Goal: Communication & Community: Share content

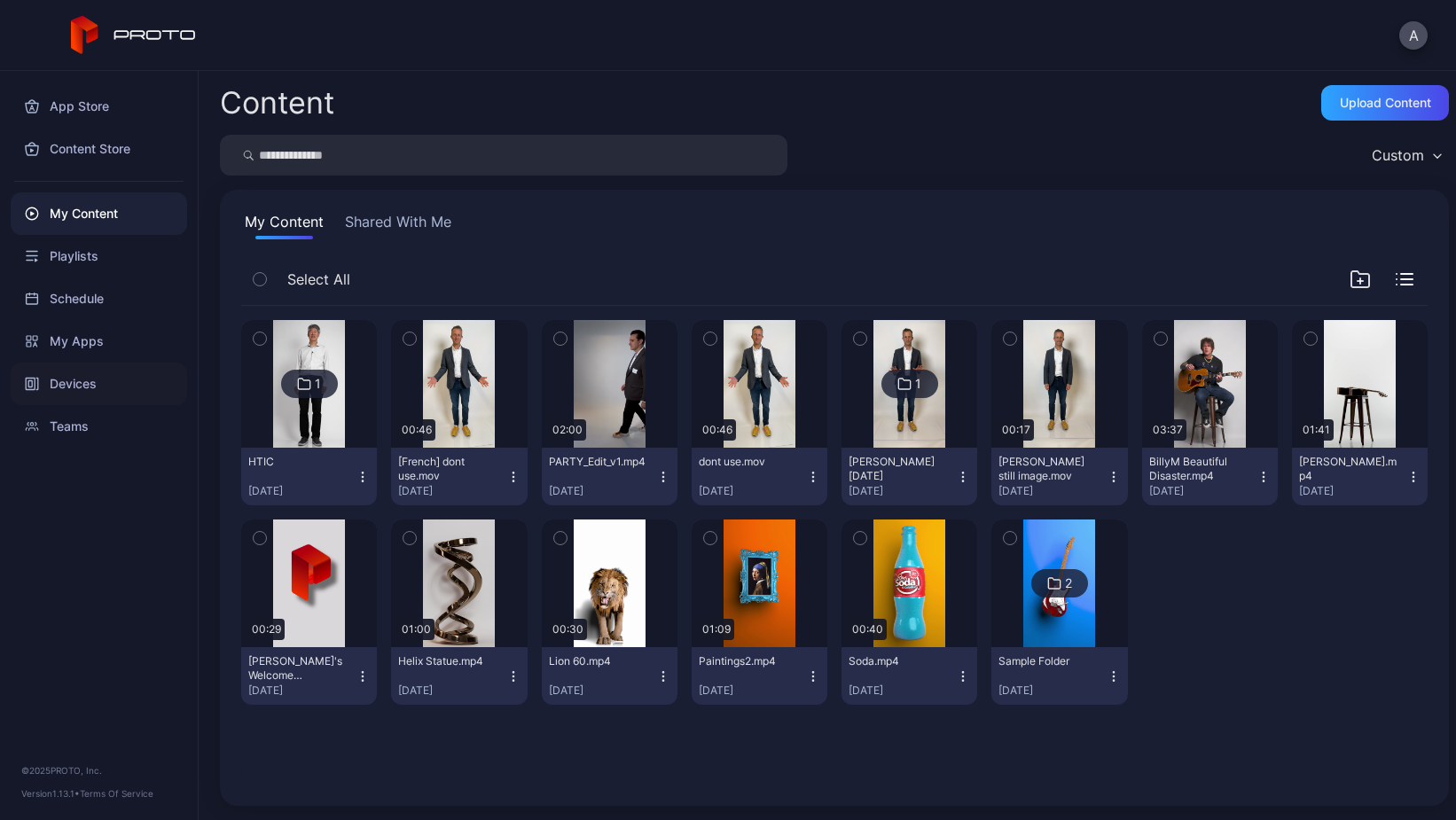
click at [75, 384] on div "Devices" at bounding box center [99, 384] width 177 height 43
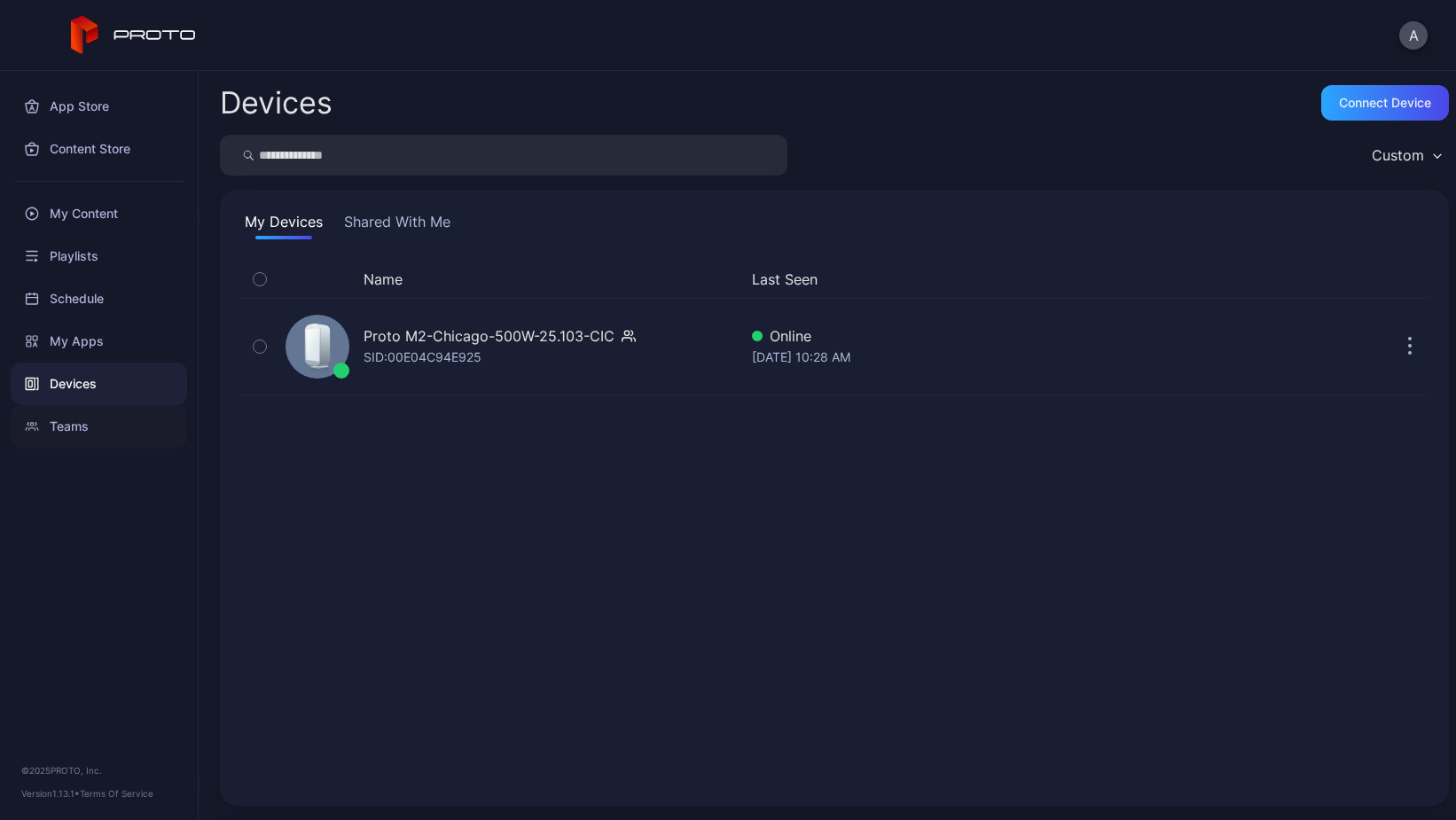
click at [75, 433] on div "Teams" at bounding box center [99, 427] width 177 height 43
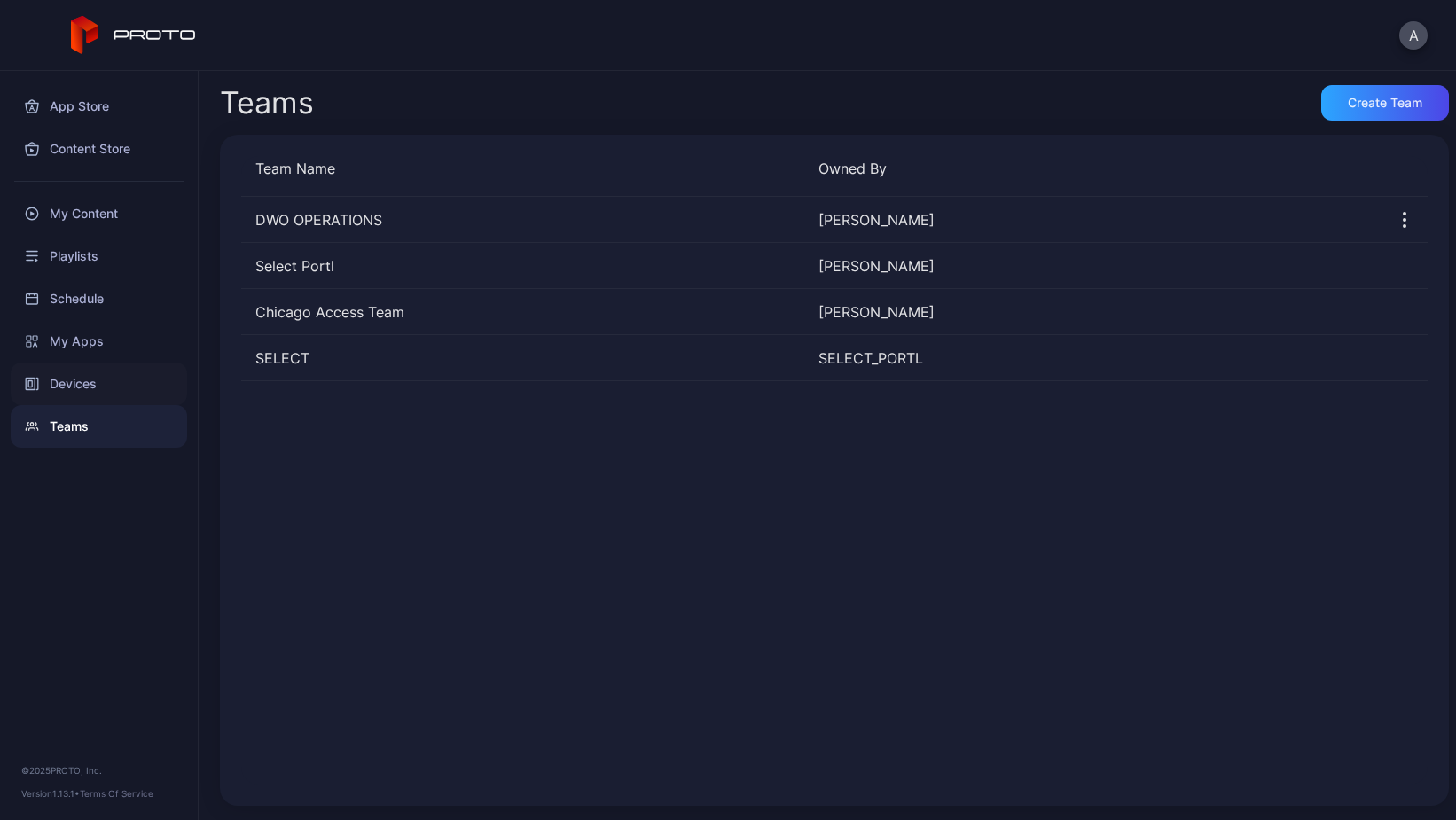
click at [58, 386] on div "Devices" at bounding box center [99, 384] width 177 height 43
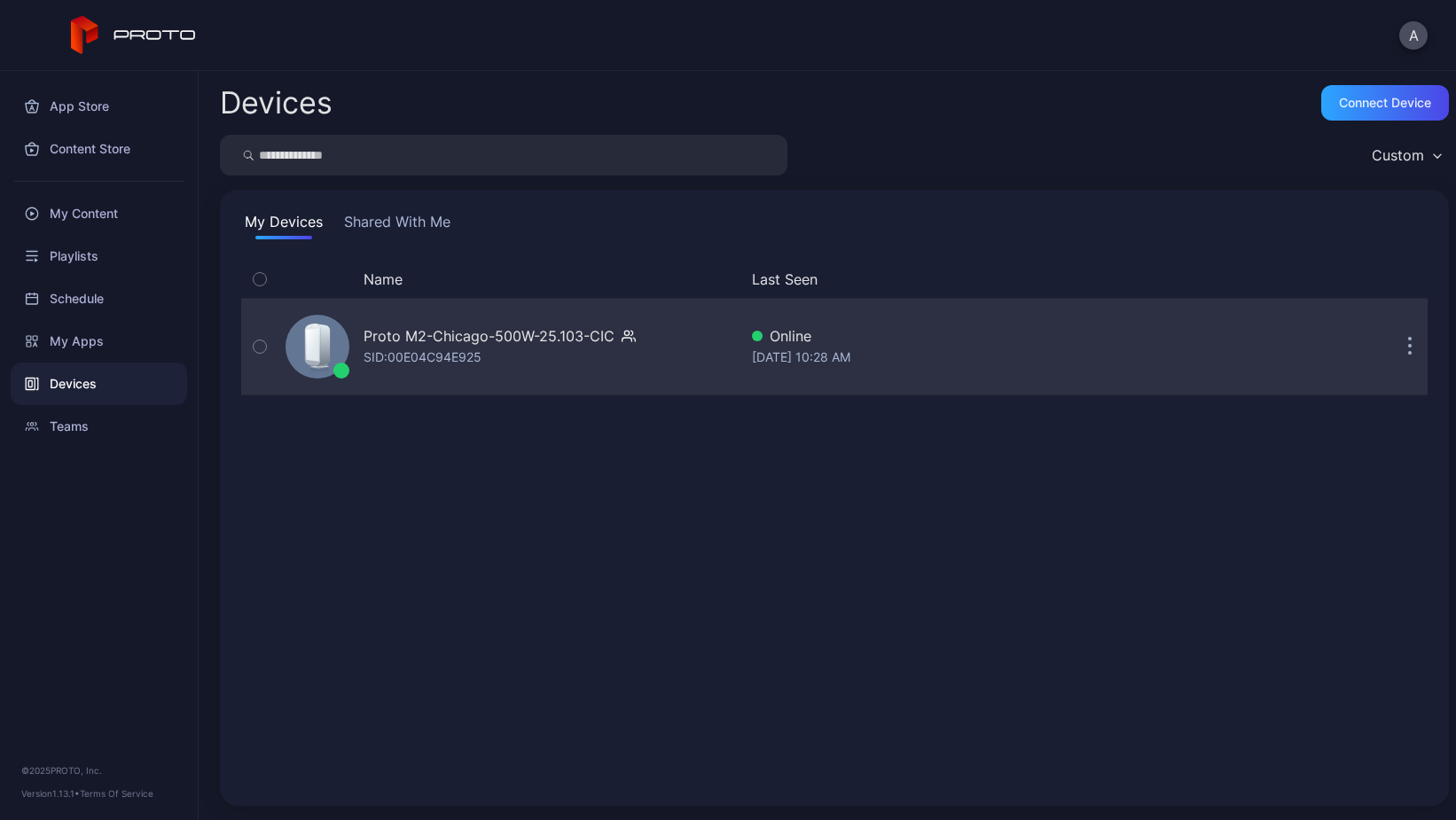
click at [521, 339] on div "Proto M2-Chicago-500W-25.103-CIC" at bounding box center [489, 336] width 251 height 21
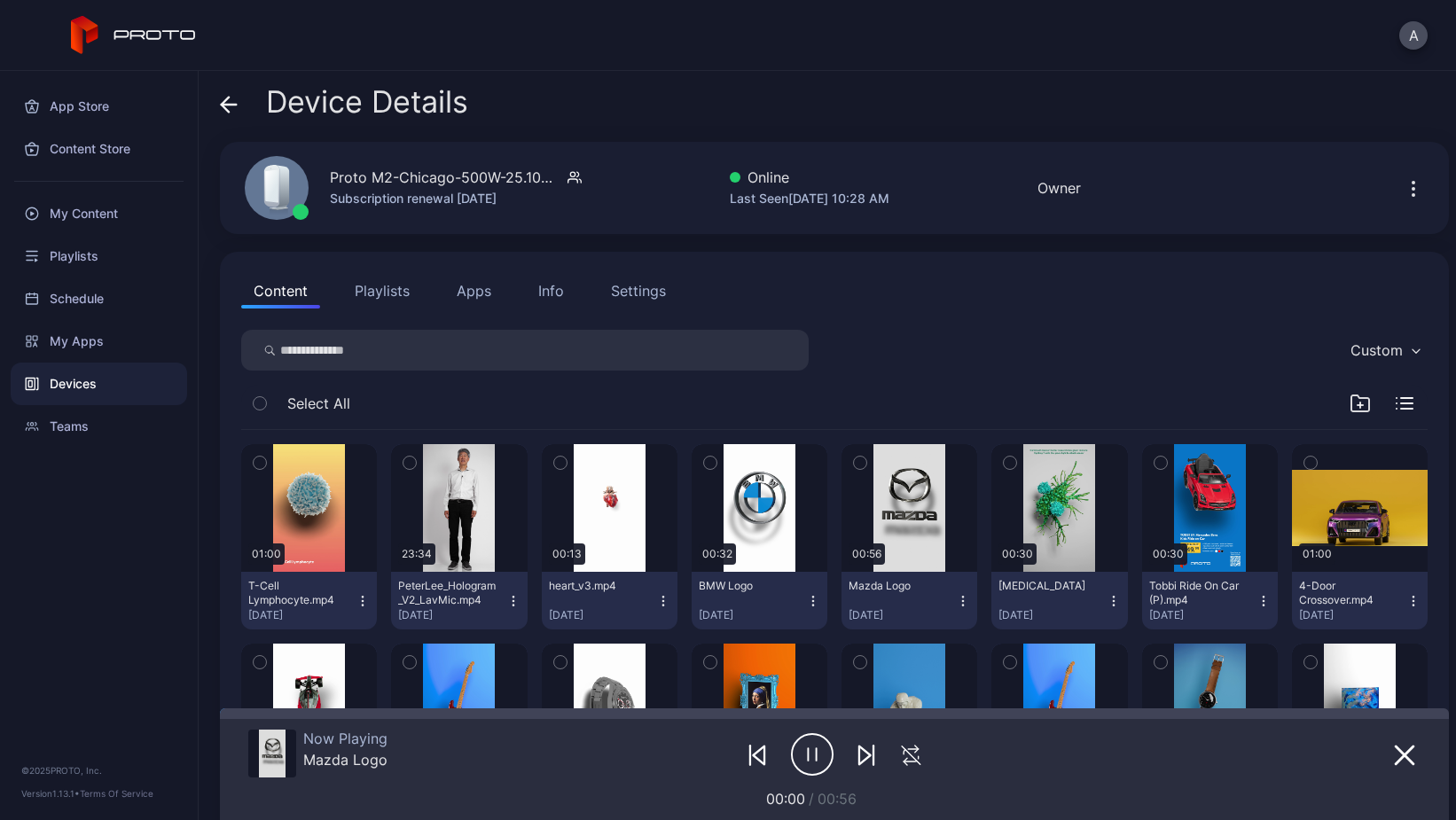
click at [64, 388] on div "Devices" at bounding box center [99, 384] width 177 height 43
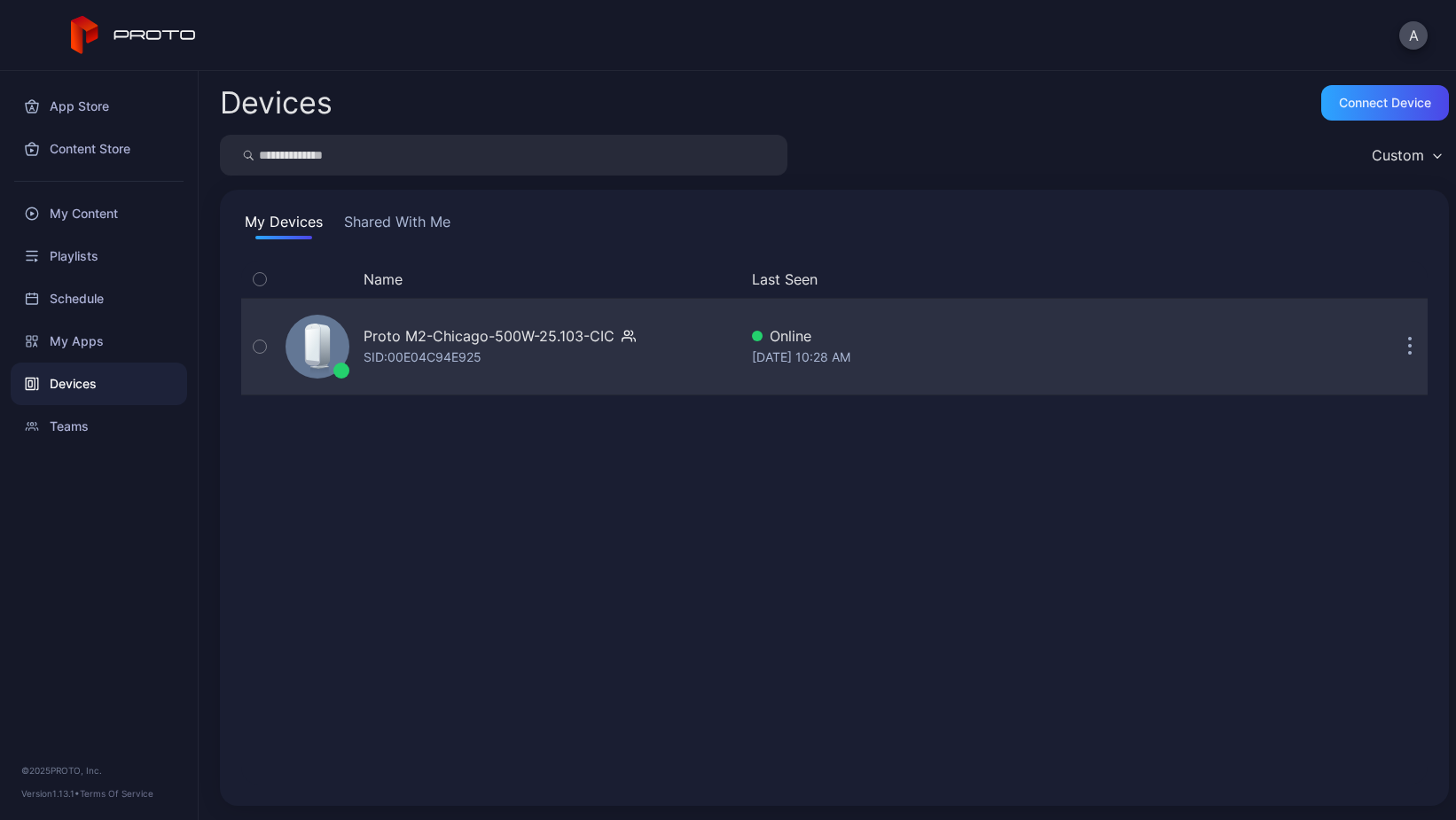
click at [1407, 348] on icon "button" at bounding box center [1409, 346] width 5 height 20
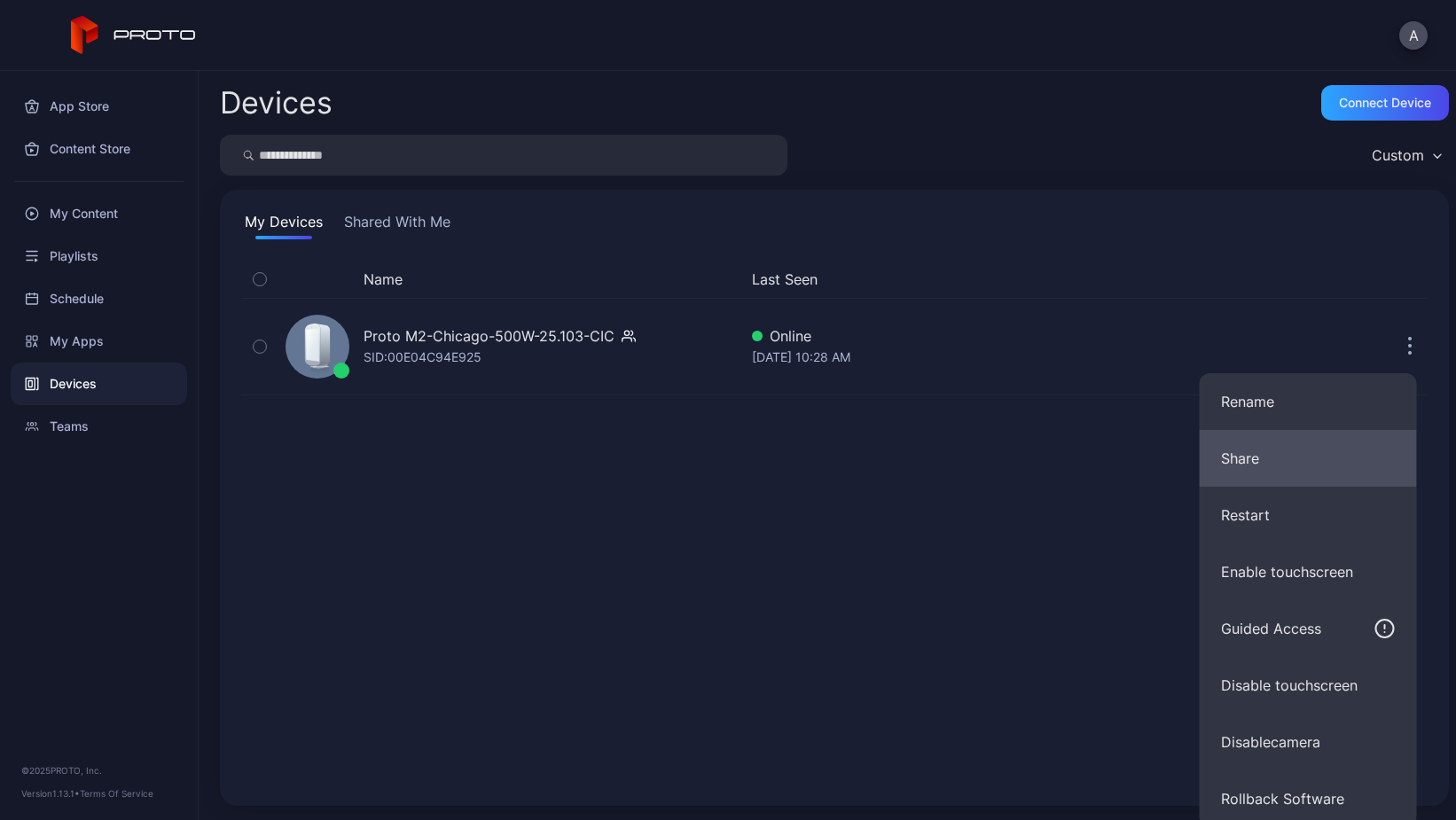
scroll to position [7, 0]
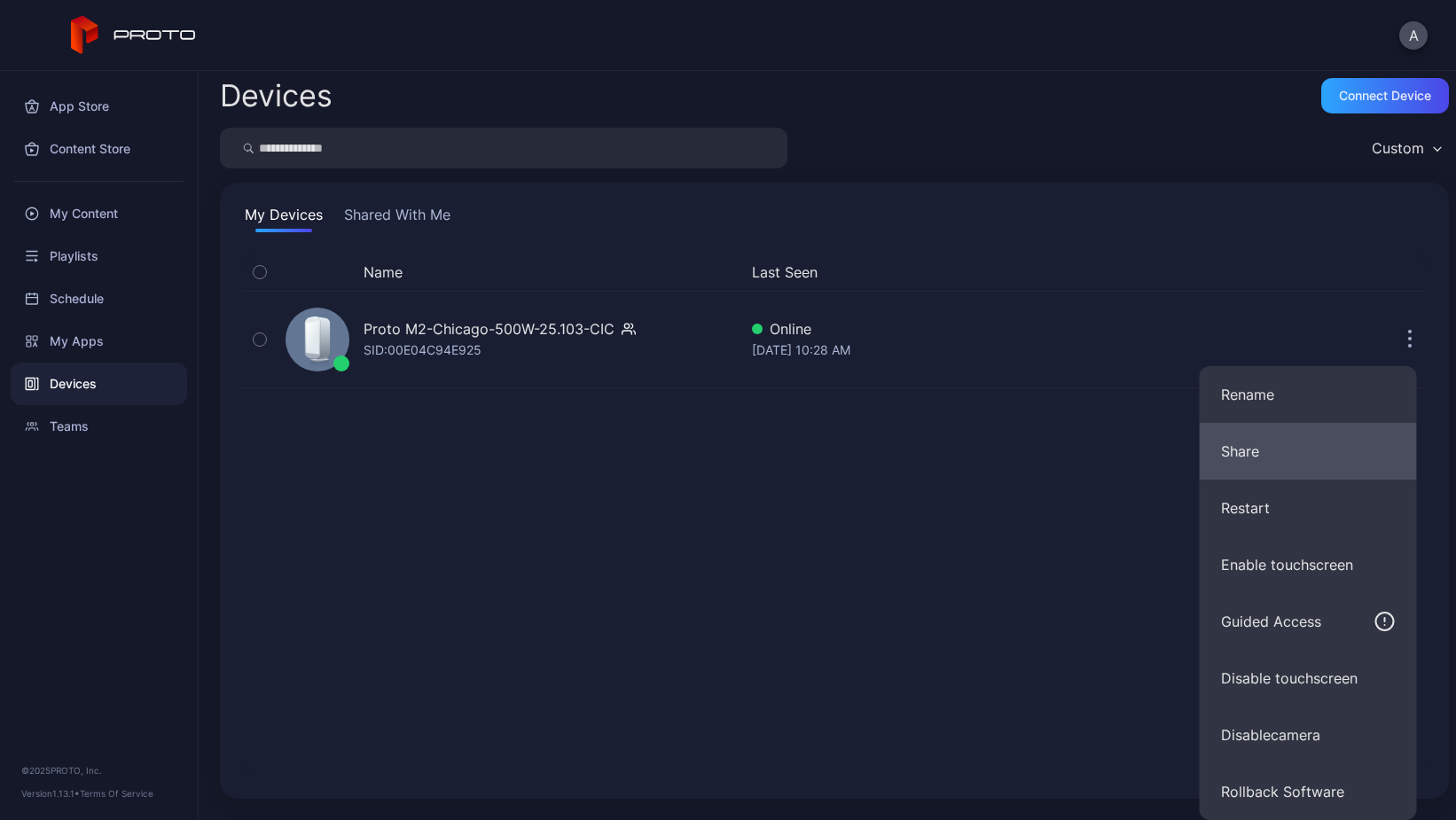
click at [1256, 452] on button "Share" at bounding box center [1309, 451] width 217 height 56
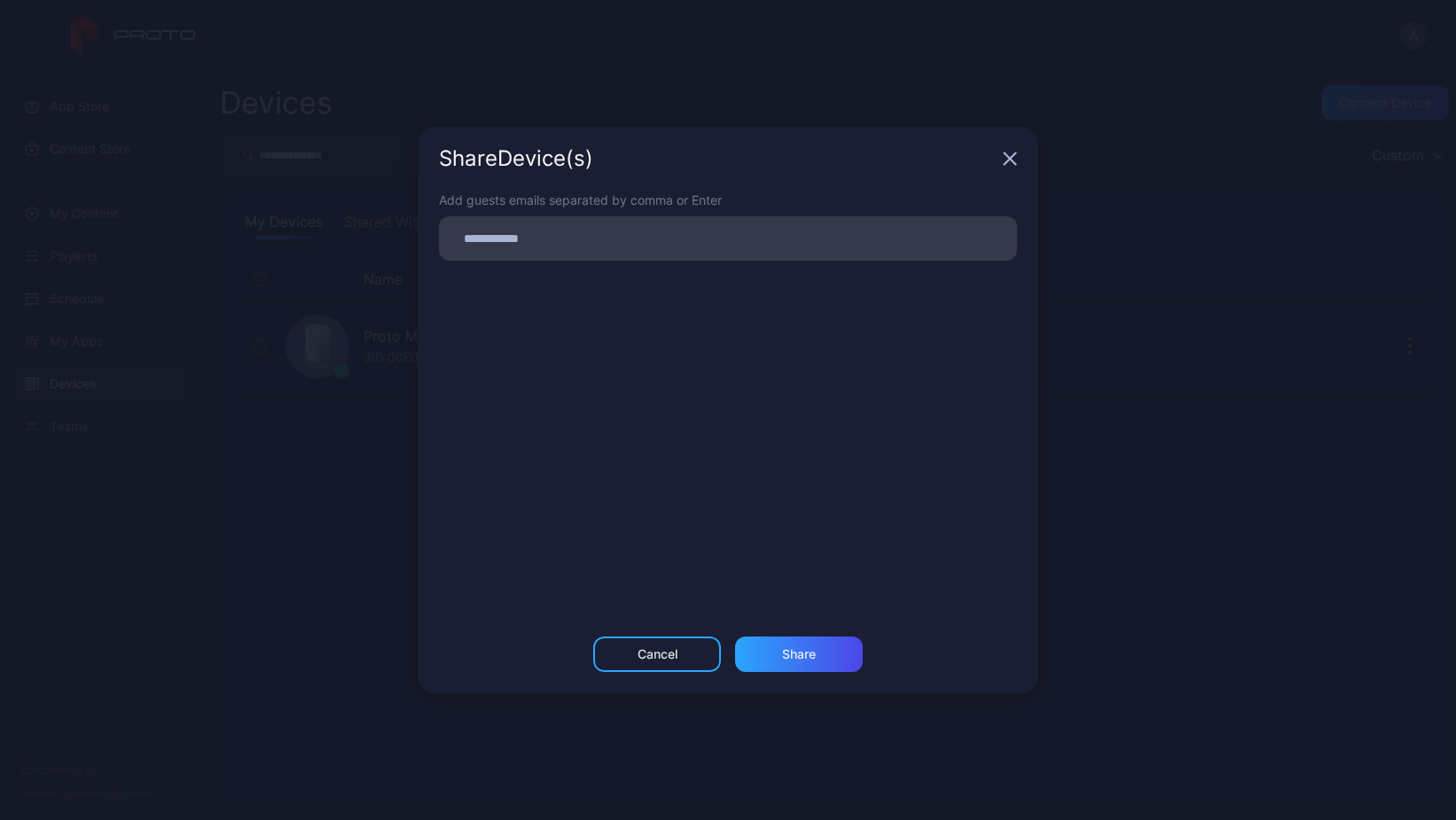
scroll to position [0, 0]
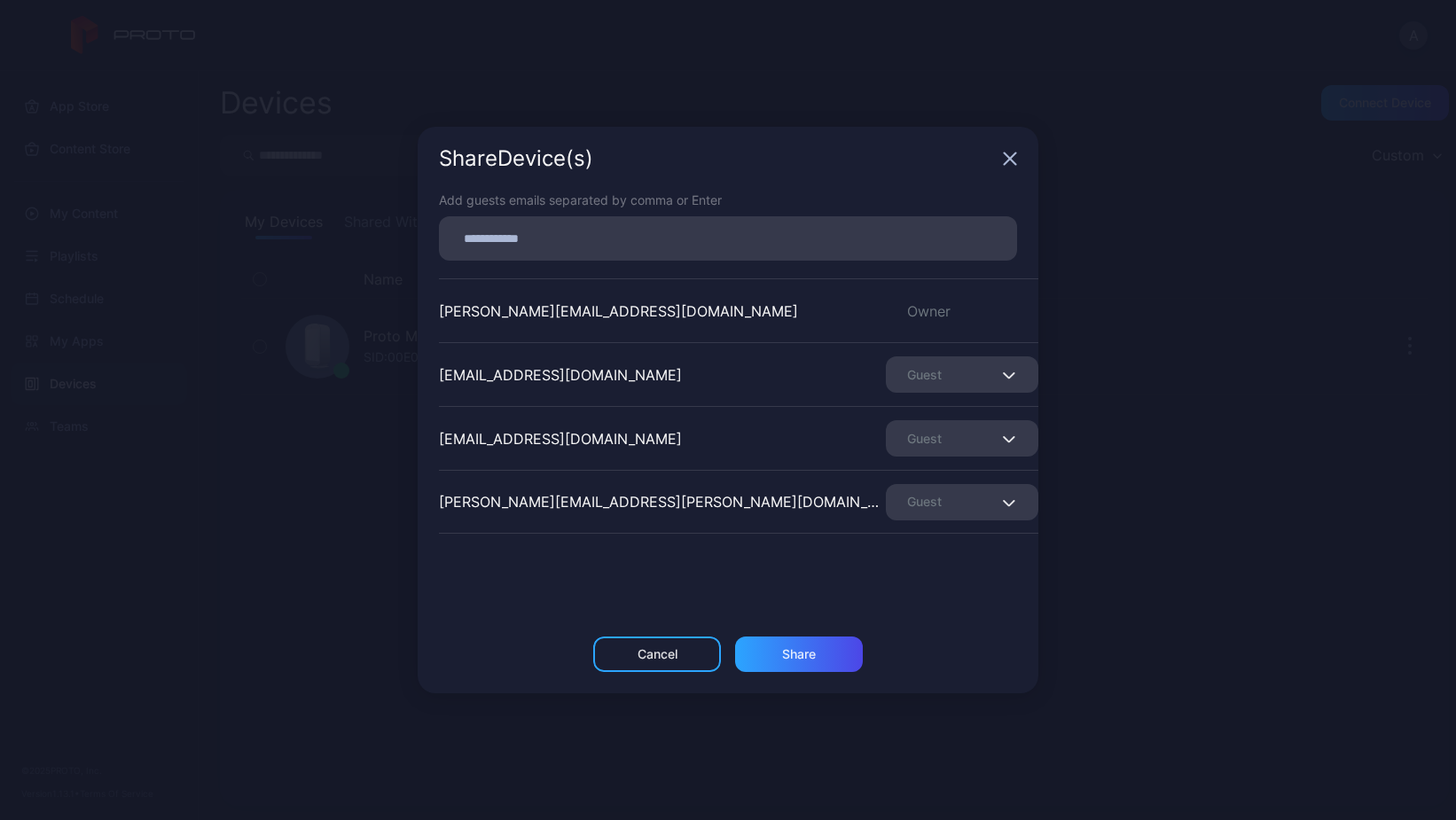
click at [613, 243] on input at bounding box center [728, 239] width 557 height 23
paste input
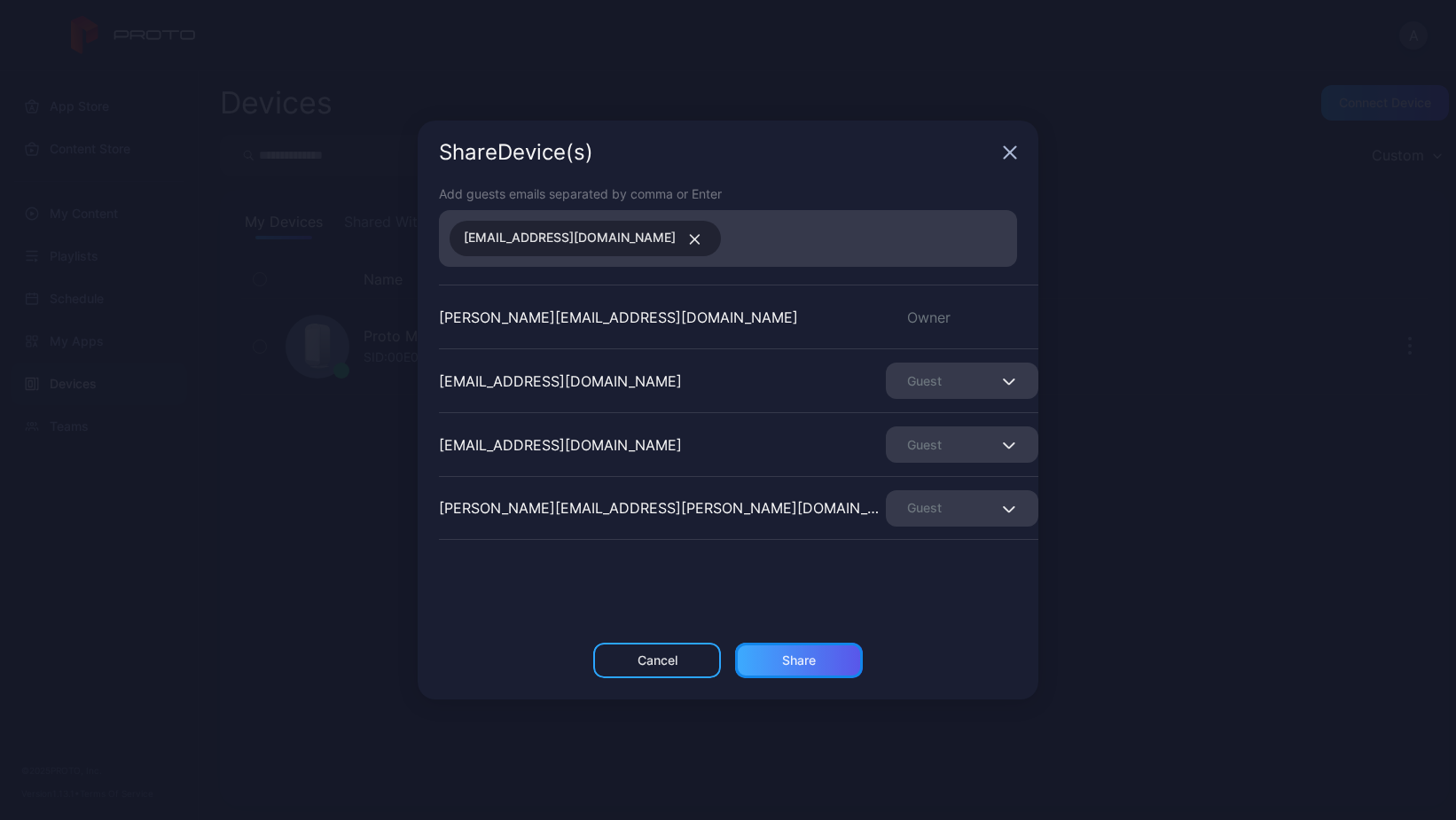
click at [804, 664] on div "Share" at bounding box center [798, 661] width 34 height 15
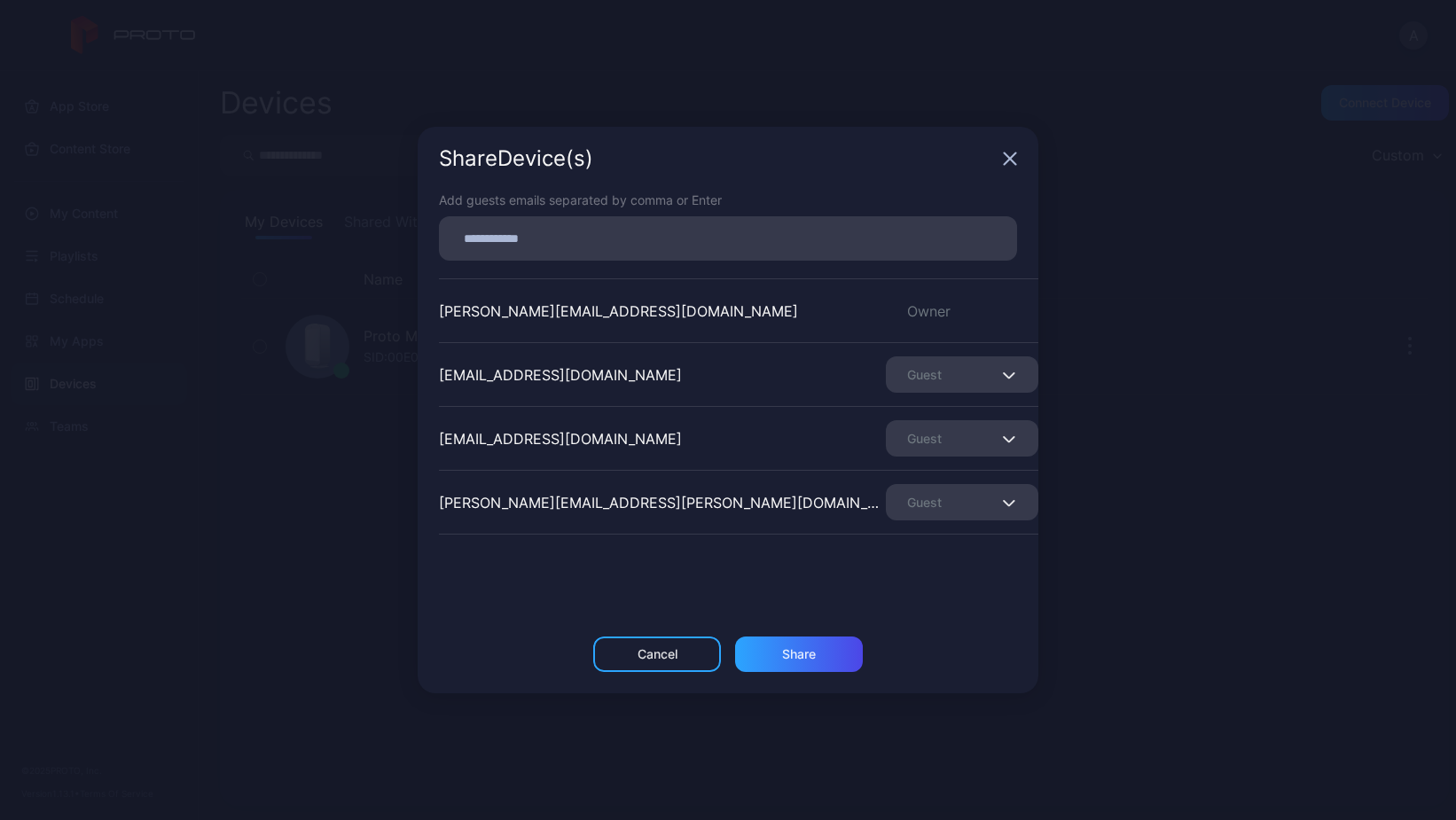
scroll to position [53, 0]
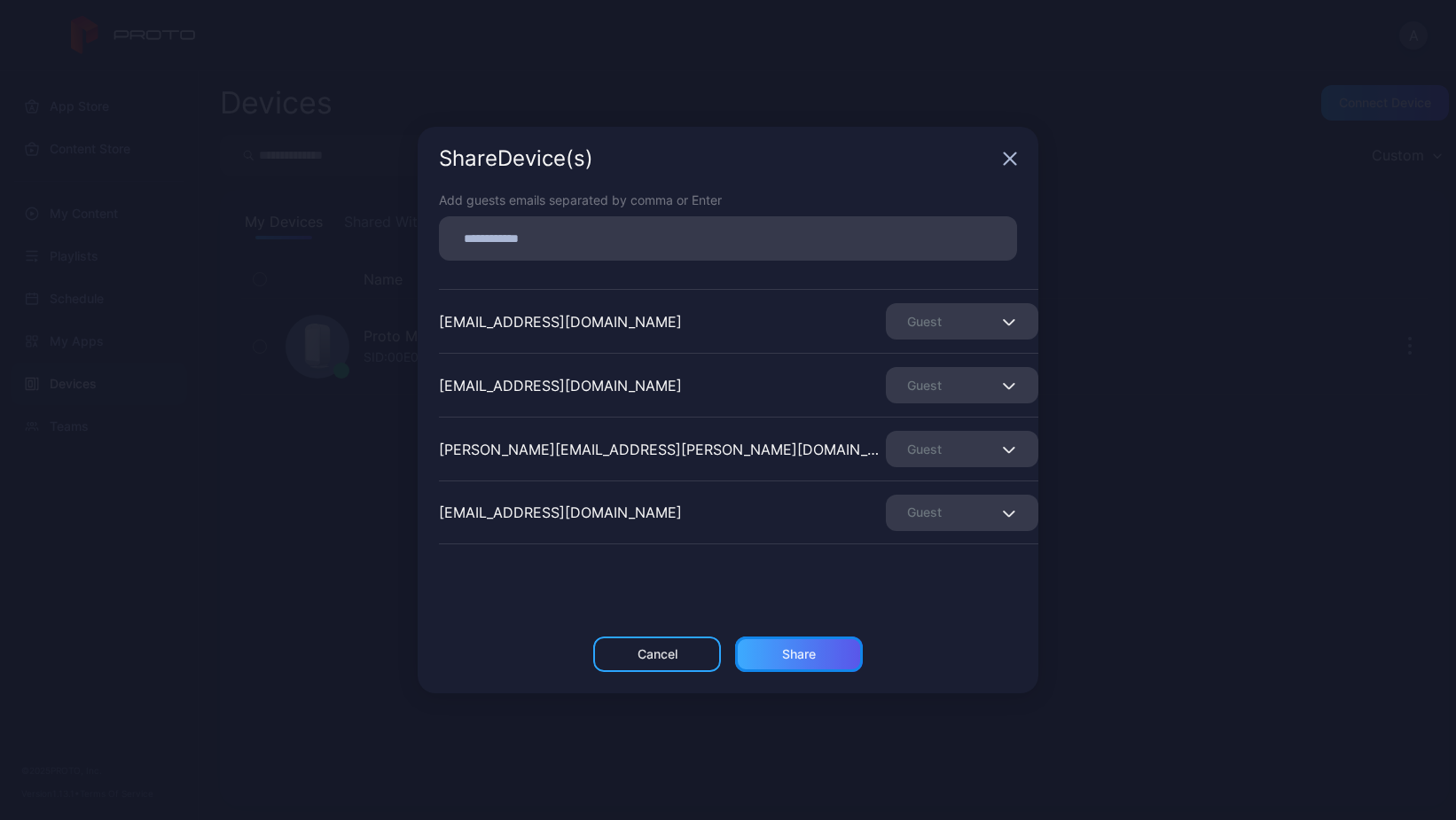
click at [793, 658] on div "Share" at bounding box center [798, 654] width 34 height 15
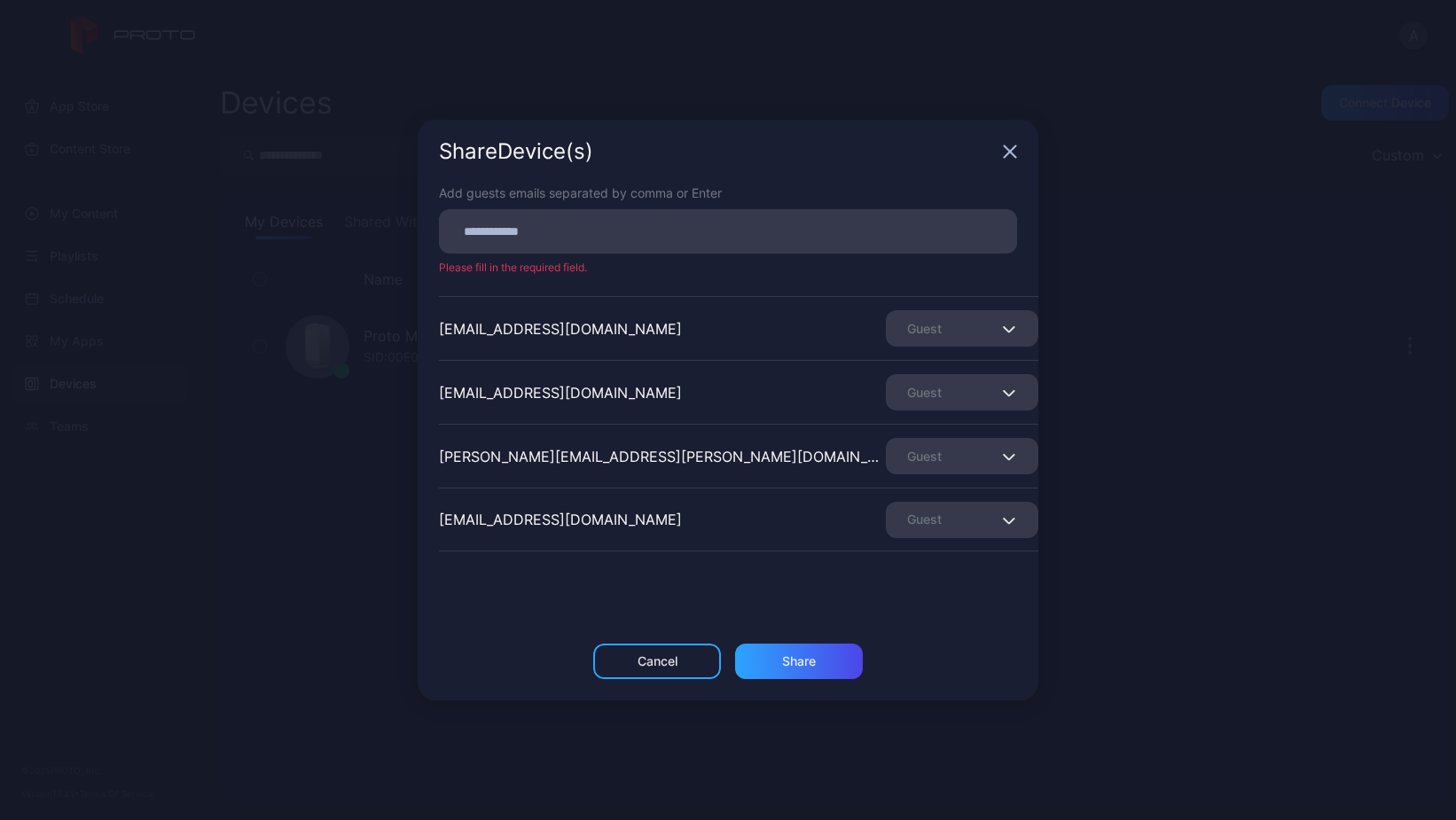
click at [1013, 149] on icon "button" at bounding box center [1011, 152] width 12 height 12
